Goal: Book appointment/travel/reservation

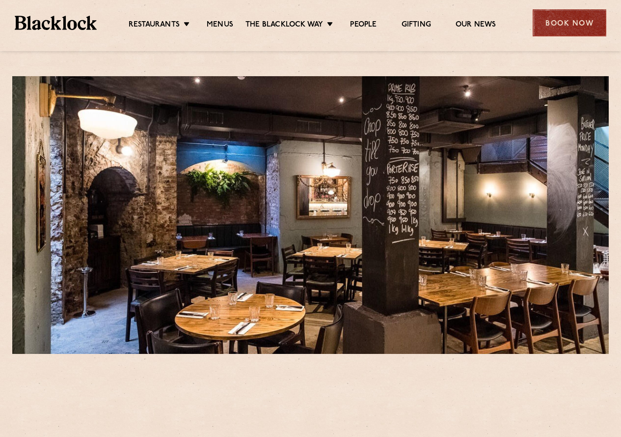
click at [570, 28] on div "Book Now" at bounding box center [570, 22] width 74 height 27
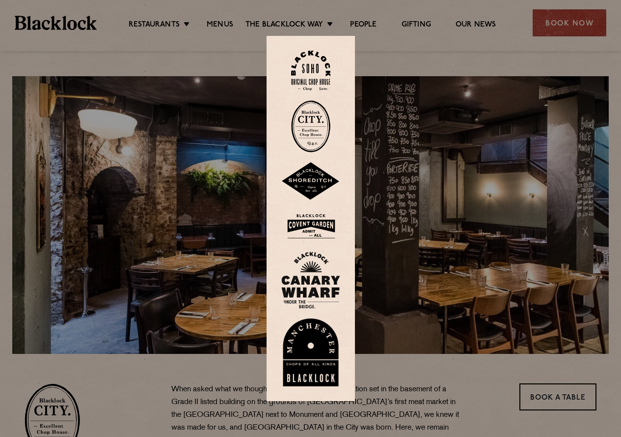
click at [321, 126] on img at bounding box center [310, 126] width 39 height 52
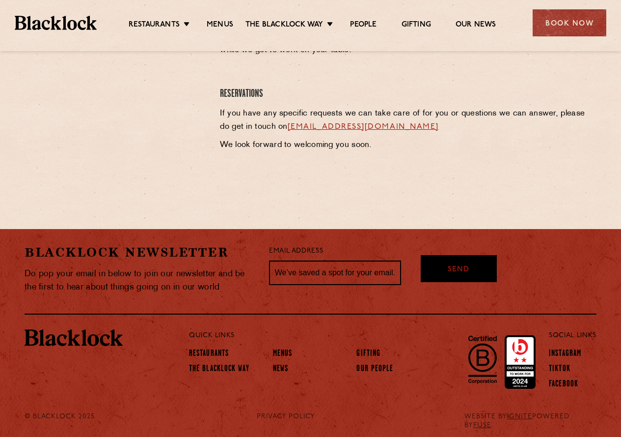
scroll to position [511, 0]
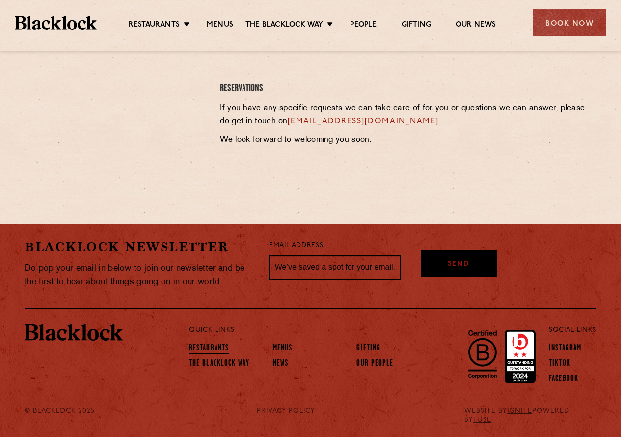
click at [210, 344] on link "Restaurants" at bounding box center [209, 348] width 40 height 11
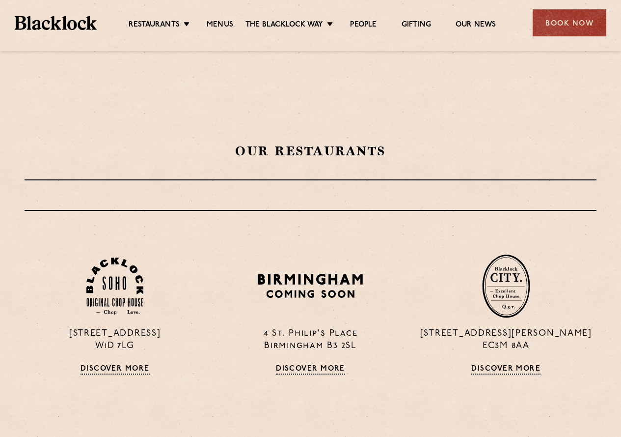
scroll to position [295, 0]
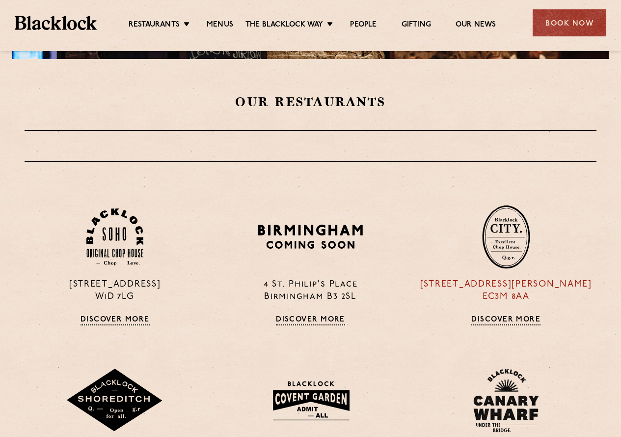
click at [506, 245] on img at bounding box center [506, 237] width 48 height 64
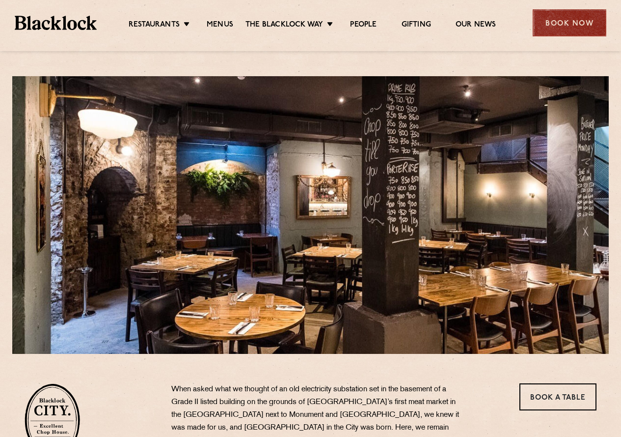
click at [556, 22] on div "Book Now" at bounding box center [570, 22] width 74 height 27
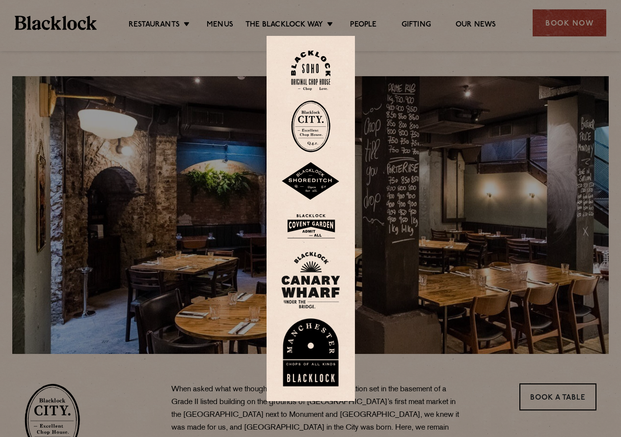
click at [465, 70] on div at bounding box center [310, 218] width 621 height 437
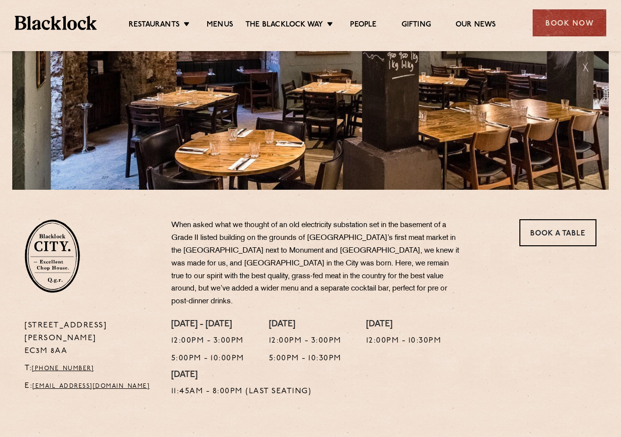
scroll to position [196, 0]
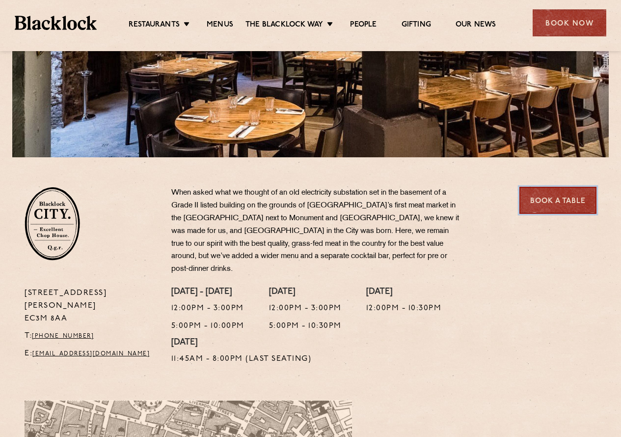
click at [569, 199] on link "Book a Table" at bounding box center [558, 200] width 77 height 27
